Goal: Obtain resource: Download file/media

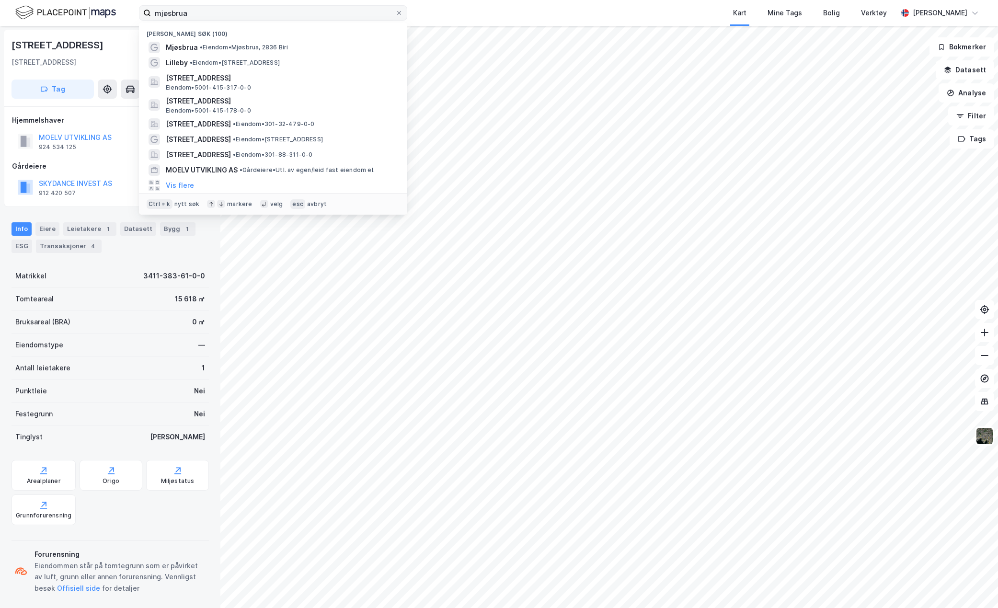
click at [143, 12] on label "mjøsbrua" at bounding box center [273, 12] width 268 height 15
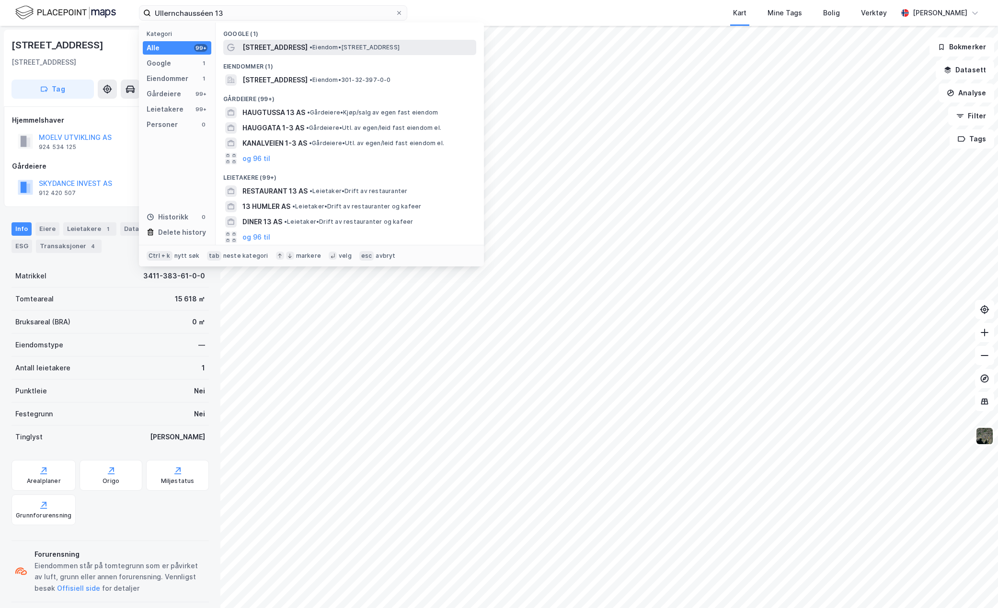
type input "Ullernchausséen 13"
click at [260, 46] on span "[STREET_ADDRESS]" at bounding box center [274, 47] width 65 height 11
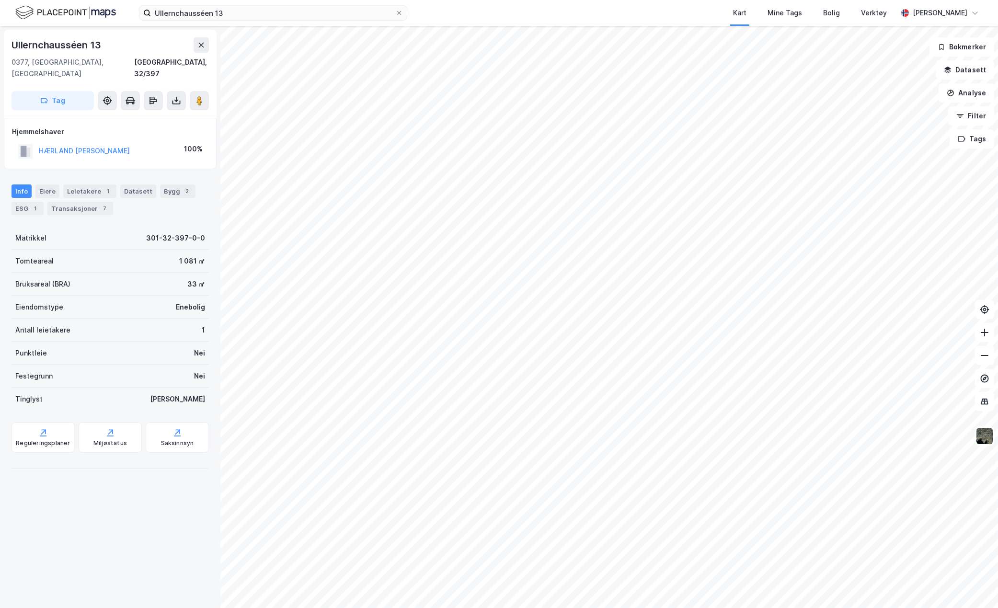
click at [182, 211] on div "Info Eiere Leietakere 1 Datasett Bygg 2 ESG 1 Transaksjoner 7 Matrikkel 301-32-…" at bounding box center [109, 322] width 197 height 299
click at [181, 91] on button at bounding box center [176, 100] width 19 height 19
click at [137, 116] on div "Last ned grunnbok" at bounding box center [129, 120] width 56 height 8
